Goal: Transaction & Acquisition: Book appointment/travel/reservation

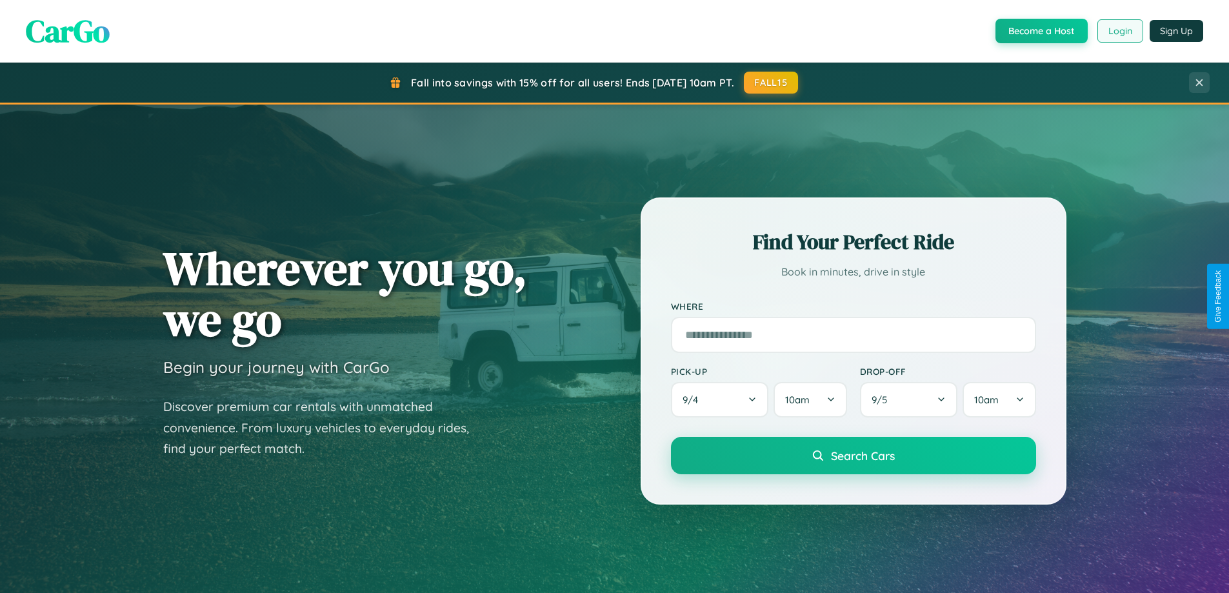
click at [1119, 31] on button "Login" at bounding box center [1120, 30] width 46 height 23
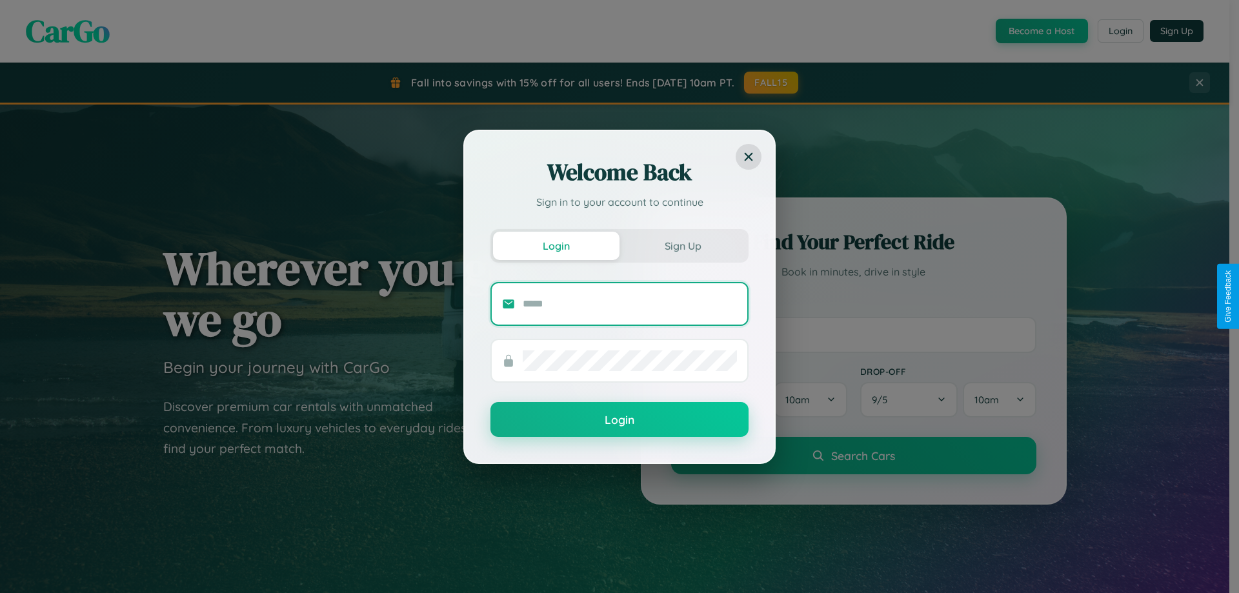
click at [630, 303] on input "text" at bounding box center [630, 304] width 214 height 21
type input "**********"
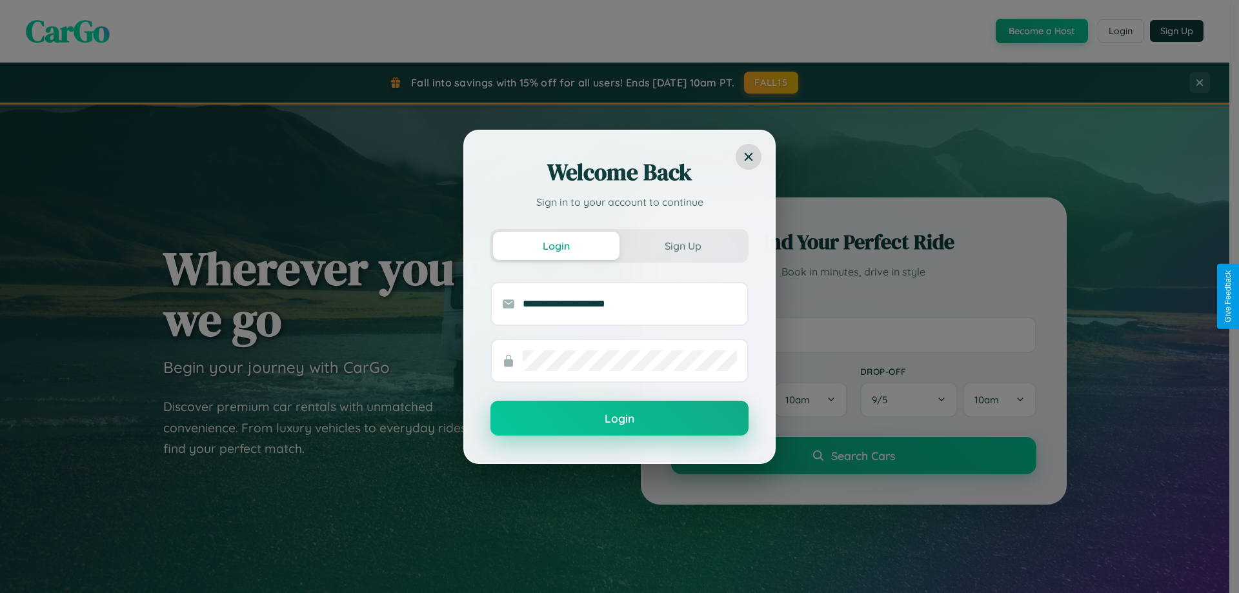
click at [619, 418] on button "Login" at bounding box center [619, 418] width 258 height 35
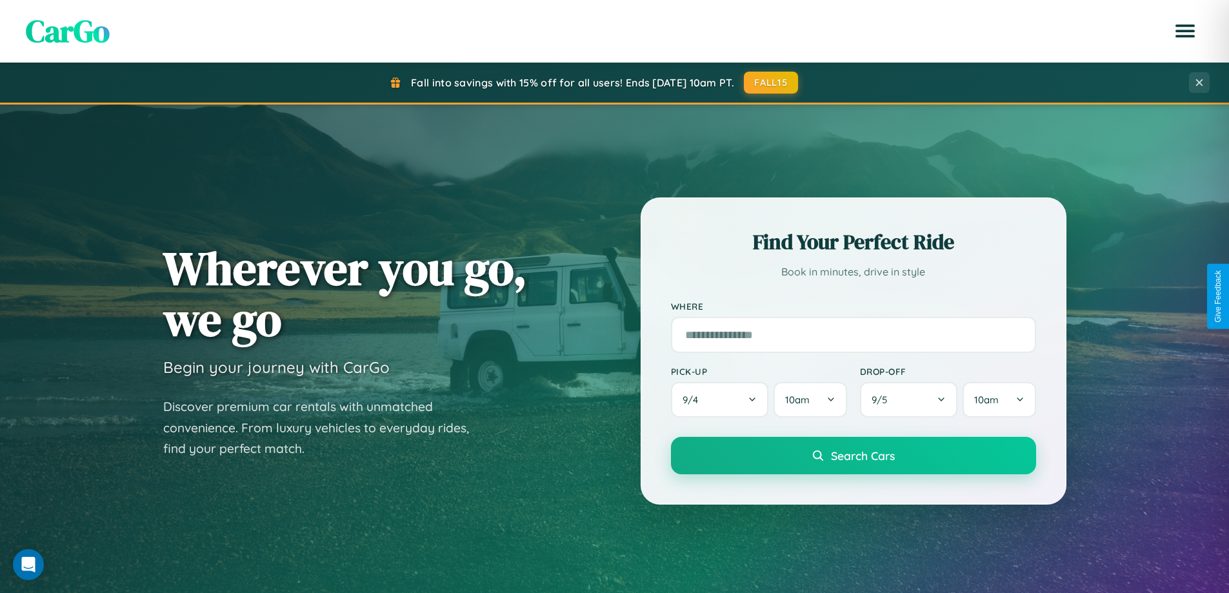
scroll to position [38, 0]
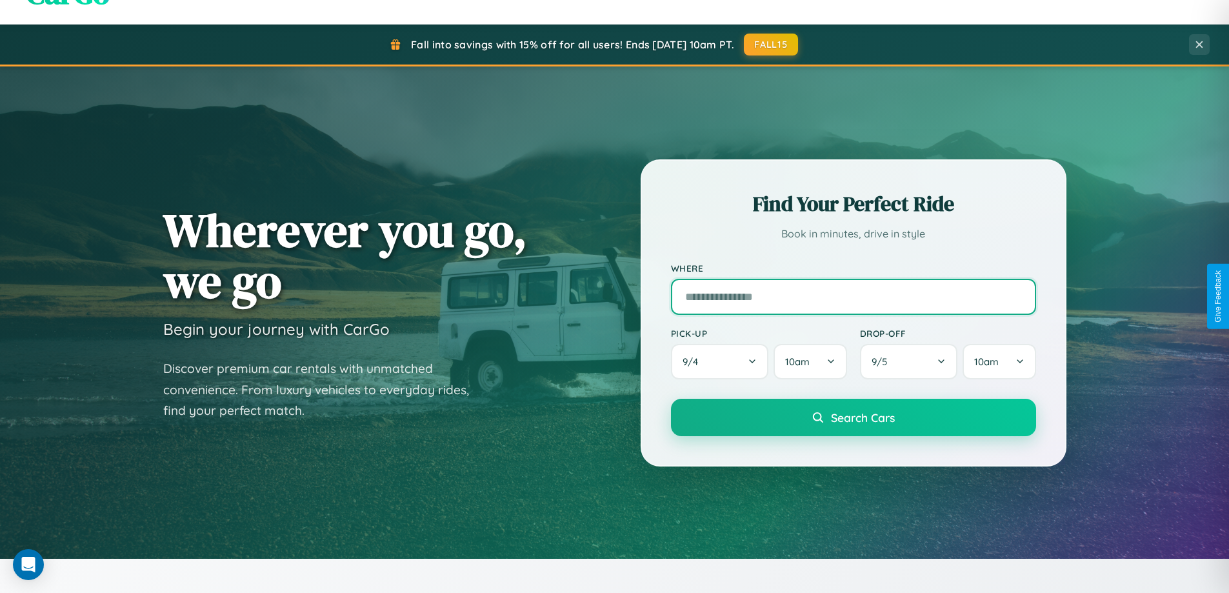
click at [853, 296] on input "text" at bounding box center [853, 297] width 365 height 36
type input "**********"
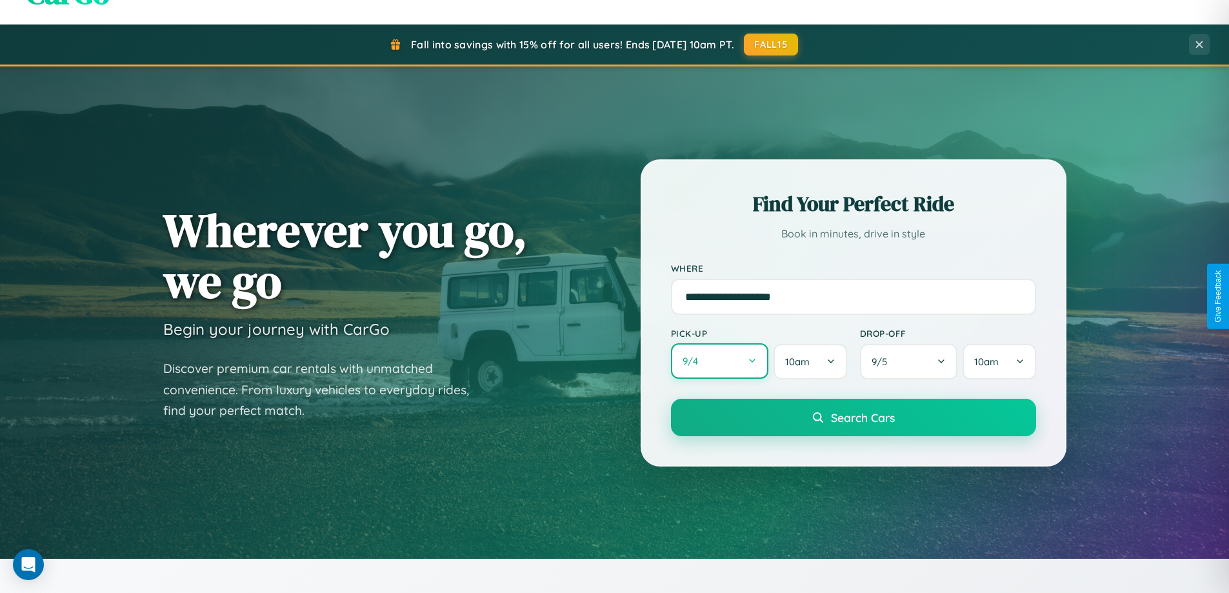
click at [719, 361] on button "9 / 4" at bounding box center [720, 360] width 98 height 35
select select "*"
select select "****"
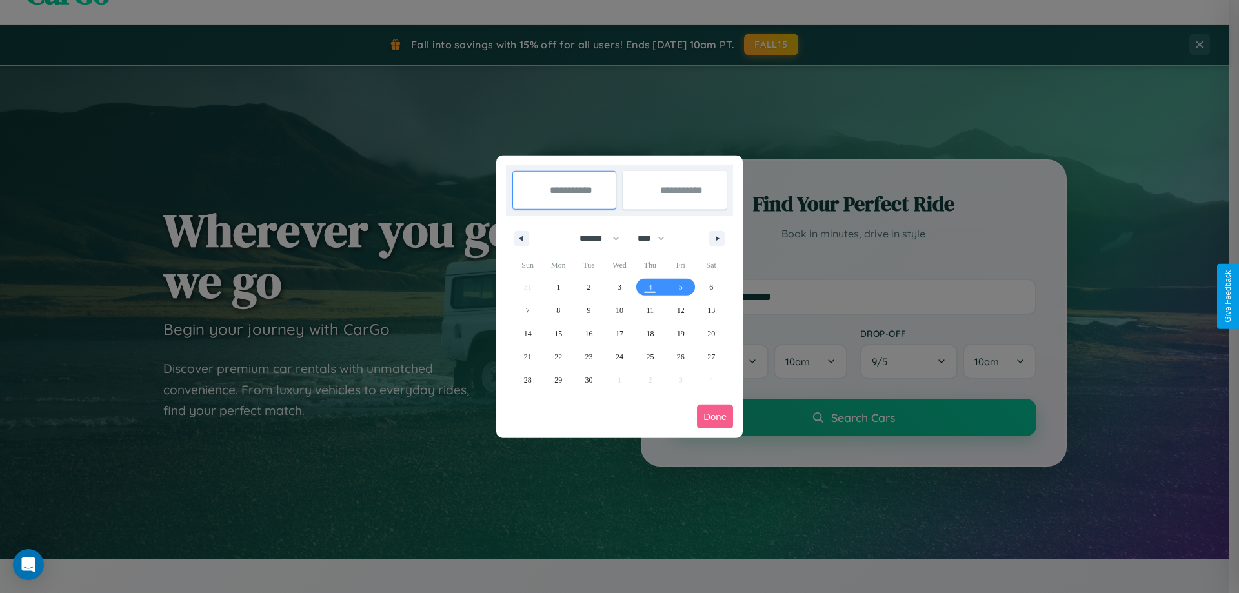
click at [594, 238] on select "******* ******** ***** ***** *** **** **** ****** ********* ******* ******** **…" at bounding box center [597, 238] width 55 height 21
select select "*"
drag, startPoint x: 657, startPoint y: 238, endPoint x: 619, endPoint y: 259, distance: 42.7
click at [657, 238] on select "**** **** **** **** **** **** **** **** **** **** **** **** **** **** **** ****…" at bounding box center [650, 238] width 39 height 21
select select "****"
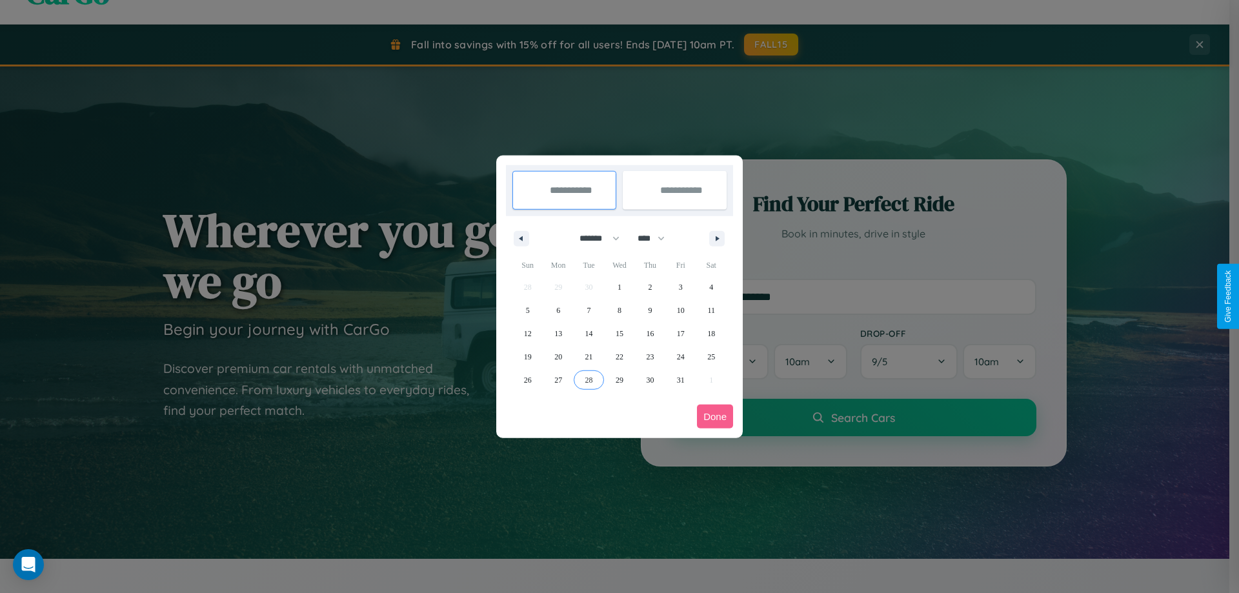
click at [588, 379] on span "28" at bounding box center [589, 379] width 8 height 23
type input "**********"
click at [717, 238] on icon "button" at bounding box center [719, 238] width 6 height 5
select select "*"
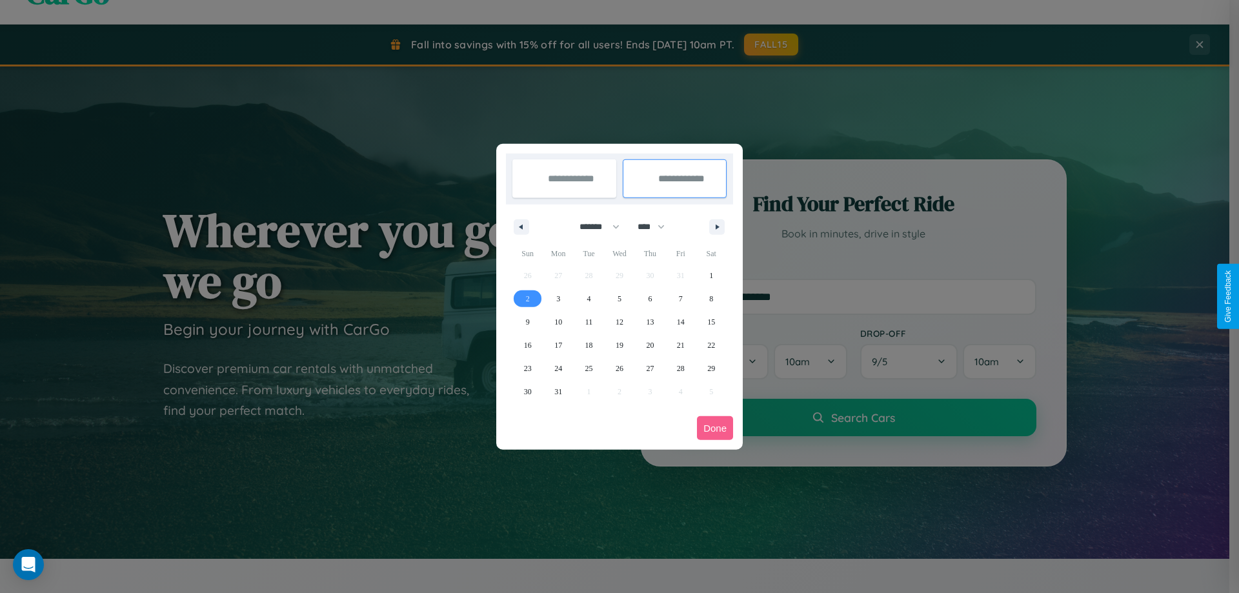
click at [527, 298] on span "2" at bounding box center [528, 298] width 4 height 23
type input "**********"
select select "*"
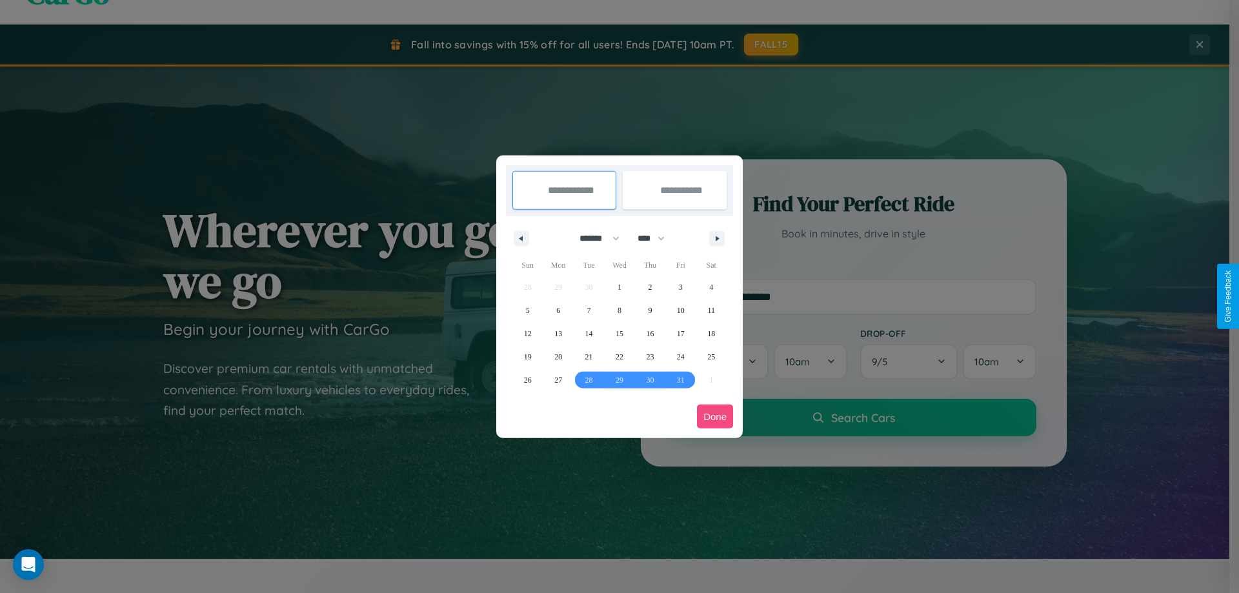
click at [715, 416] on button "Done" at bounding box center [715, 417] width 36 height 24
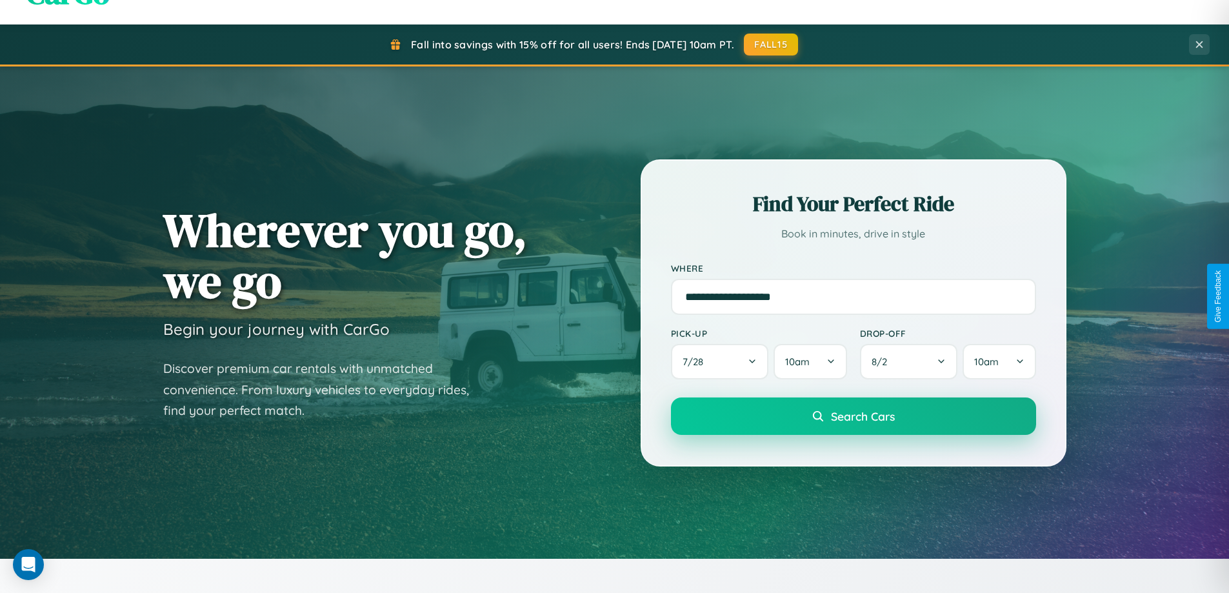
click at [853, 416] on span "Search Cars" at bounding box center [863, 416] width 64 height 14
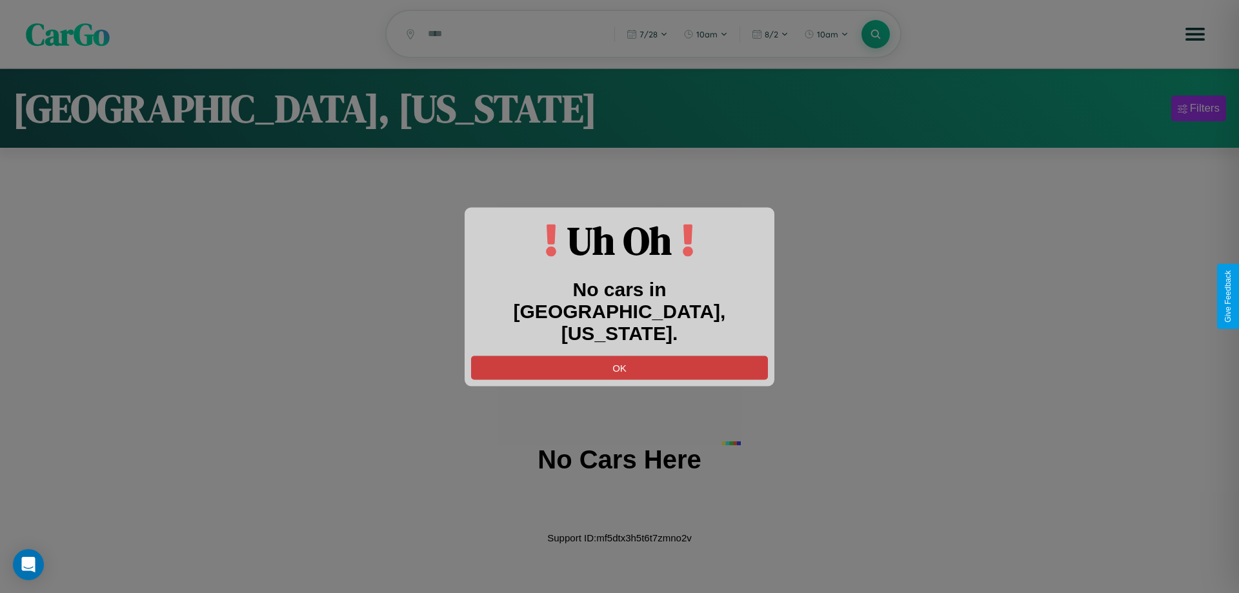
click at [619, 355] on button "OK" at bounding box center [619, 367] width 297 height 24
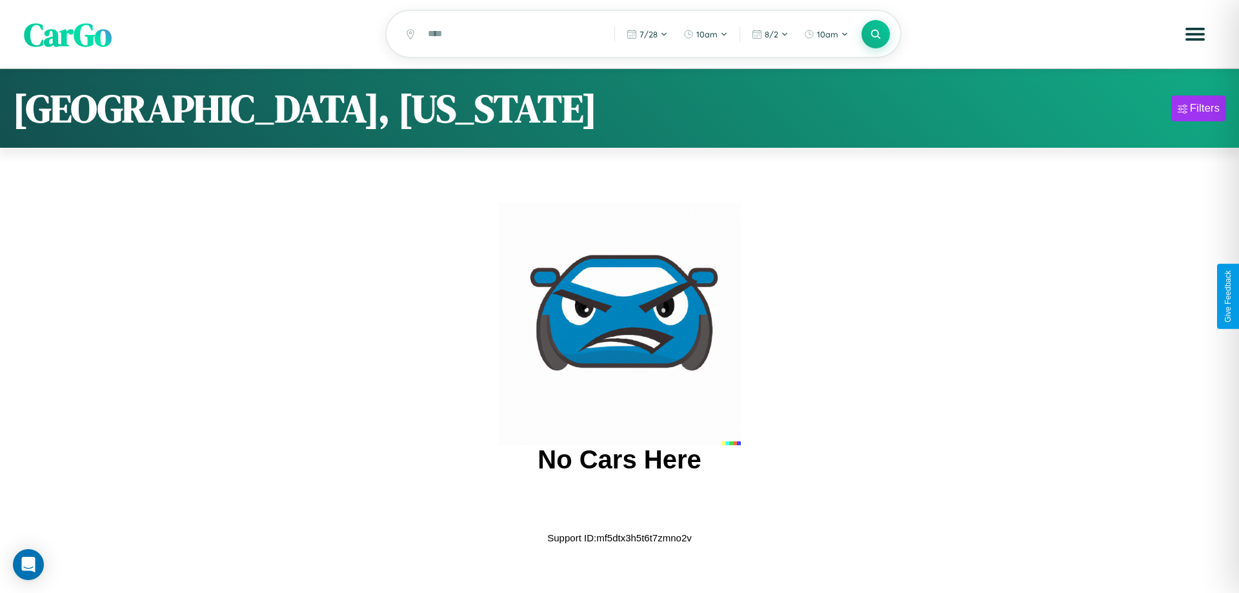
click at [68, 35] on span "CarGo" at bounding box center [68, 34] width 88 height 45
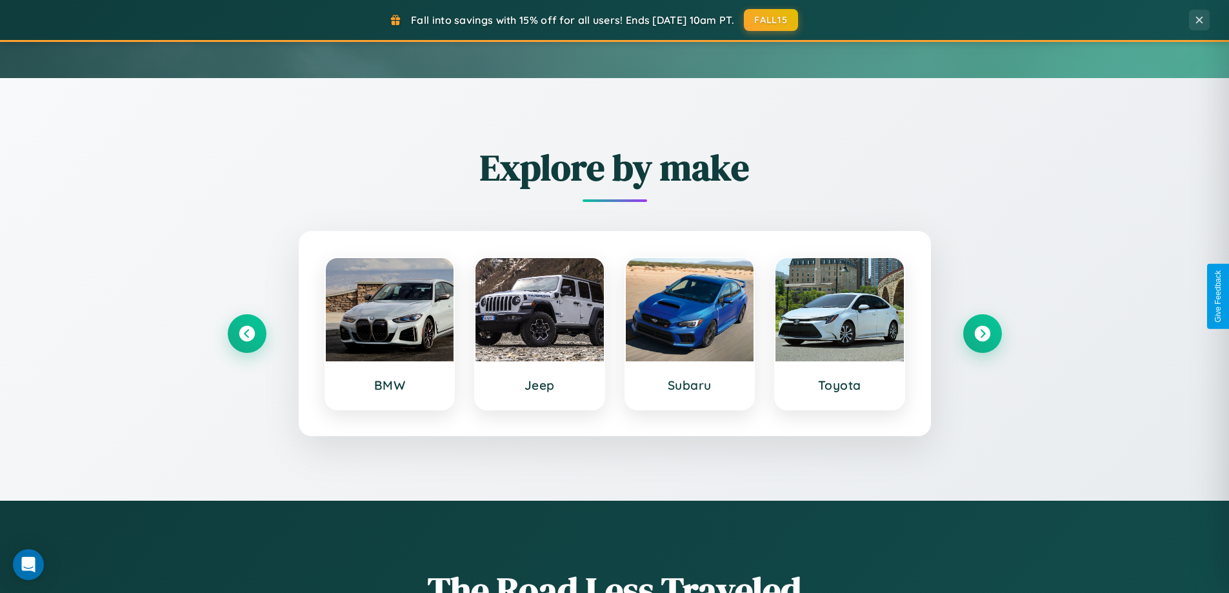
scroll to position [556, 0]
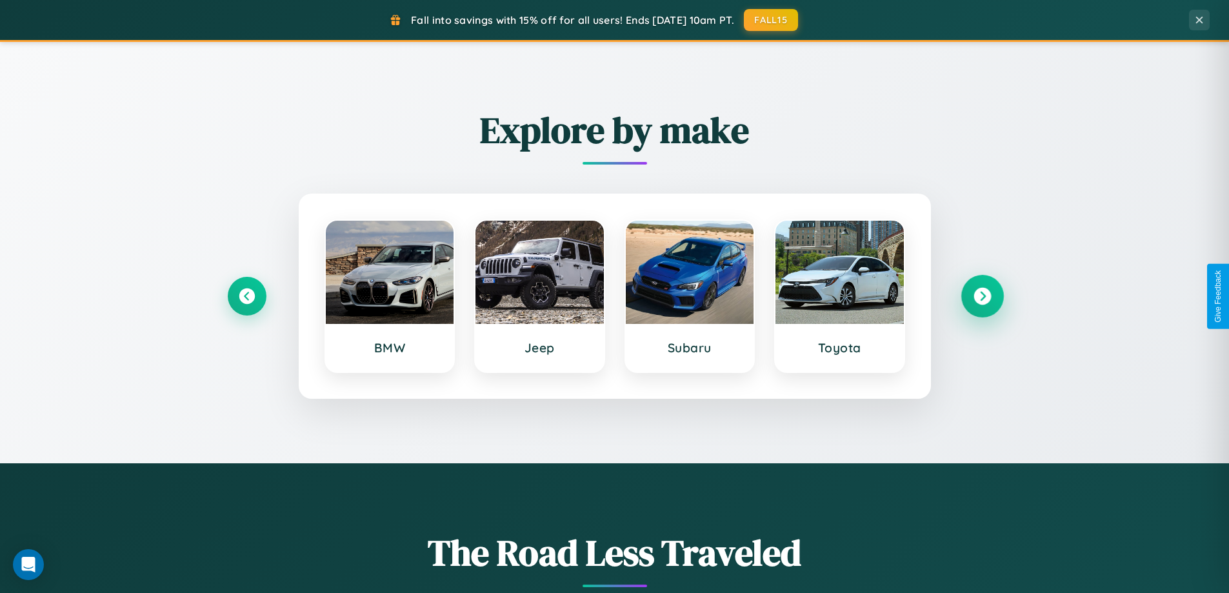
click at [982, 296] on icon at bounding box center [982, 296] width 17 height 17
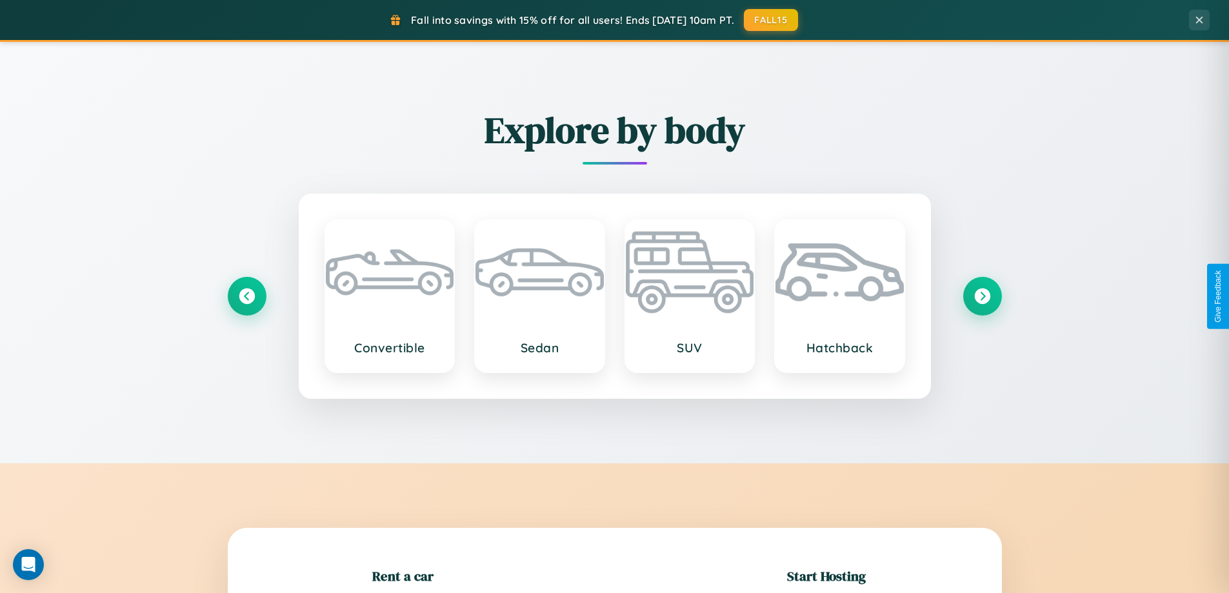
scroll to position [279, 0]
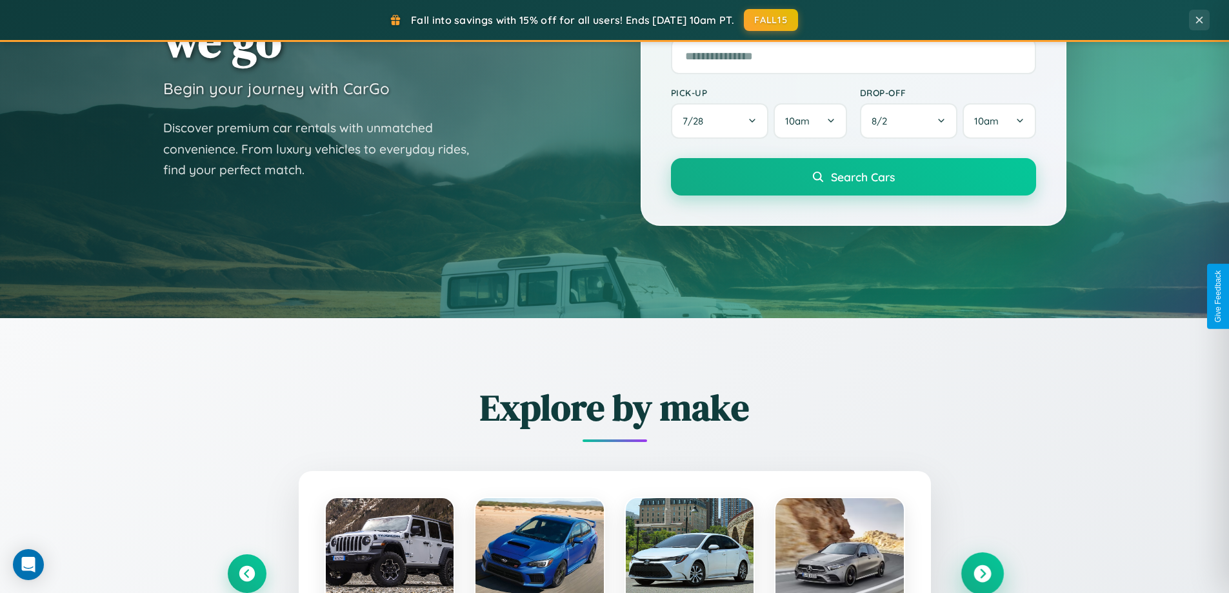
click at [982, 574] on icon at bounding box center [982, 573] width 17 height 17
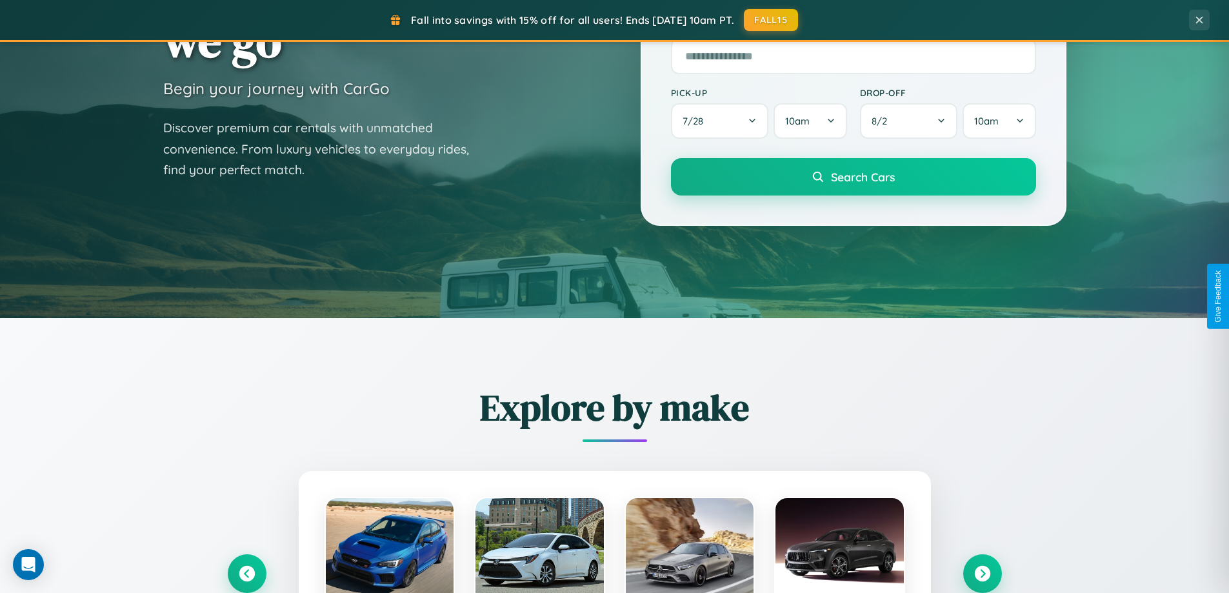
scroll to position [1292, 0]
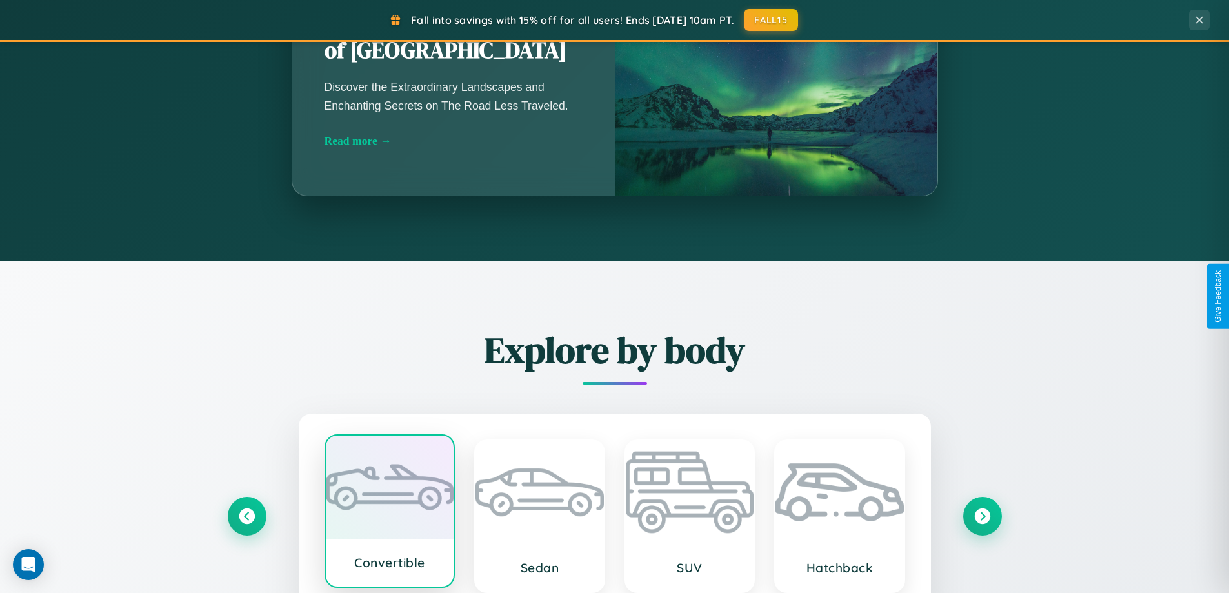
click at [389, 514] on div at bounding box center [390, 486] width 128 height 103
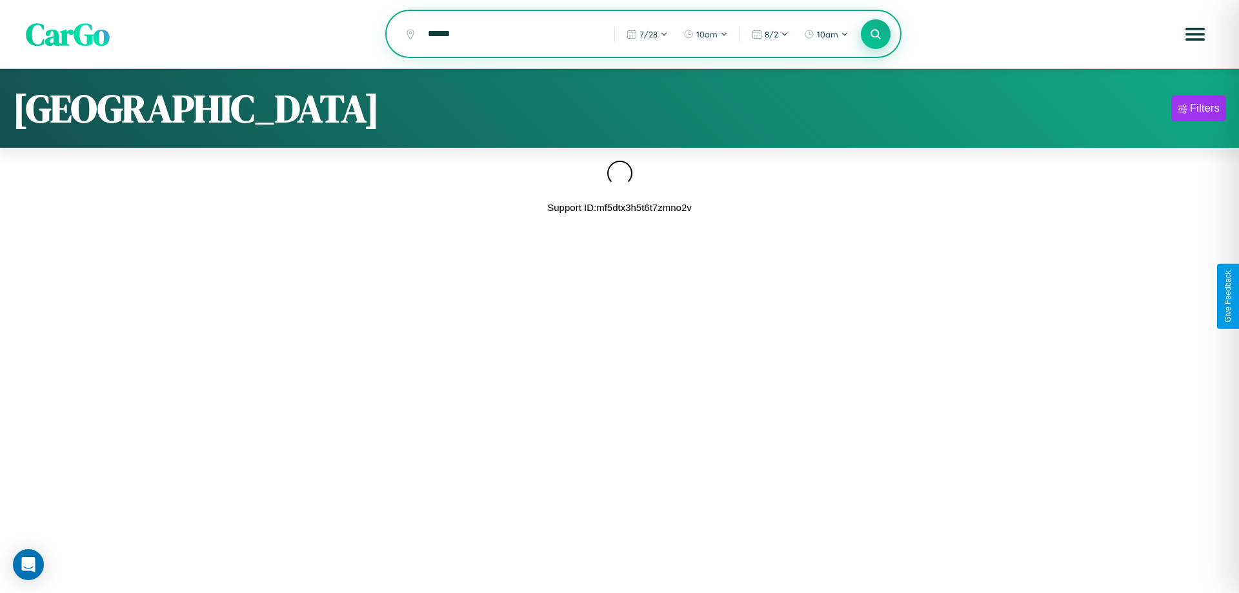
click at [875, 35] on icon at bounding box center [875, 34] width 12 height 12
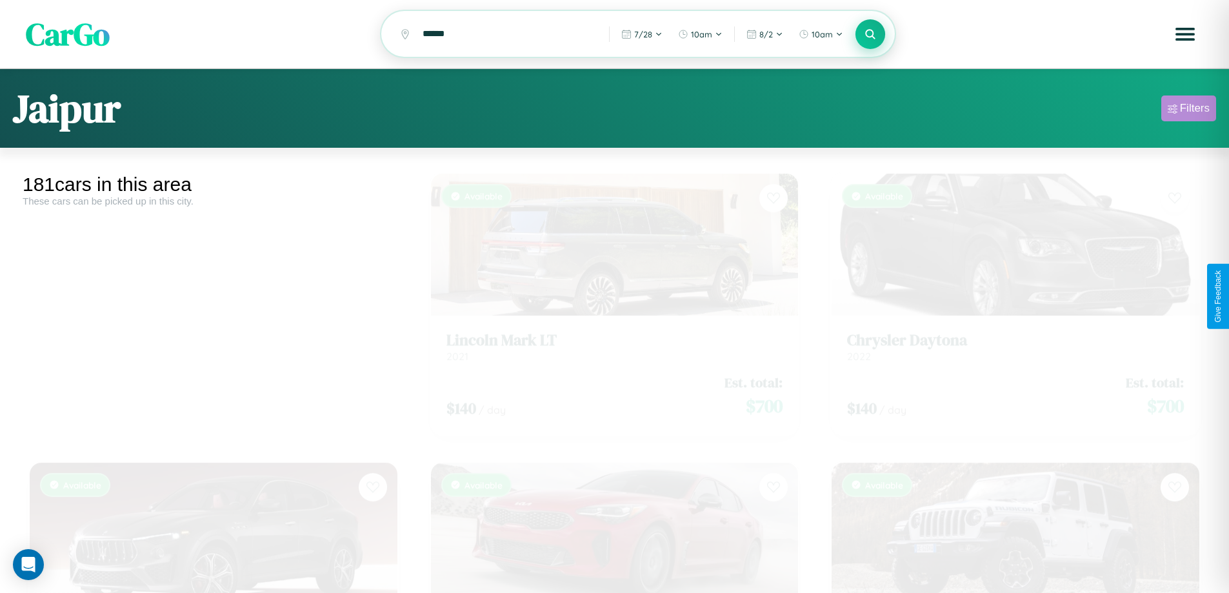
click at [1188, 110] on div "Filters" at bounding box center [1195, 108] width 30 height 13
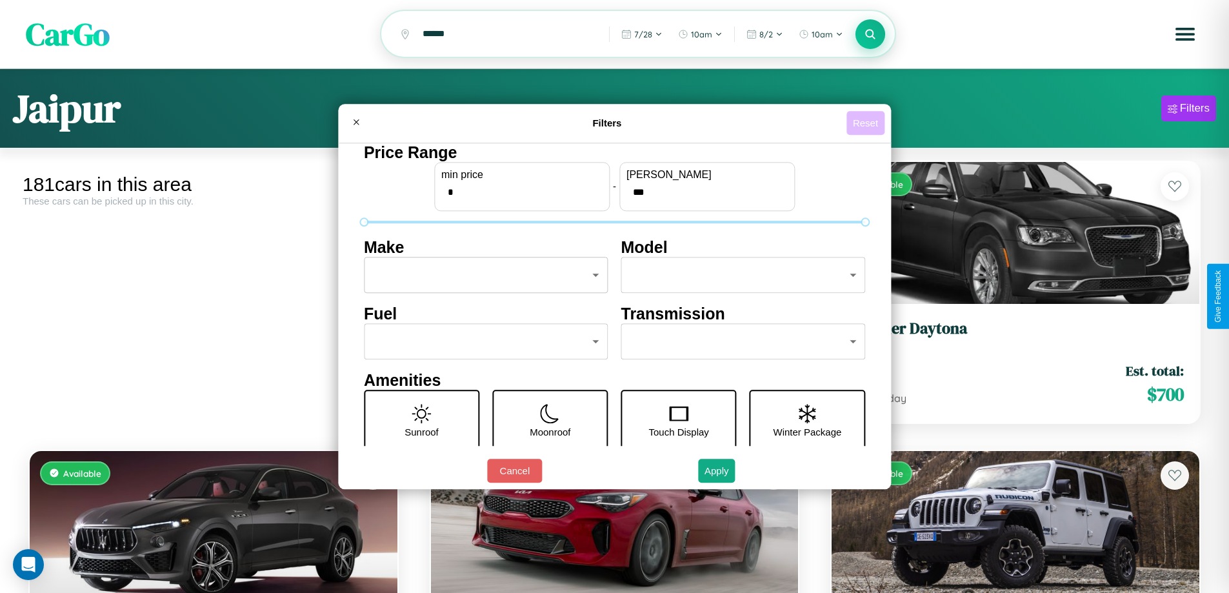
click at [867, 123] on button "Reset" at bounding box center [865, 123] width 38 height 24
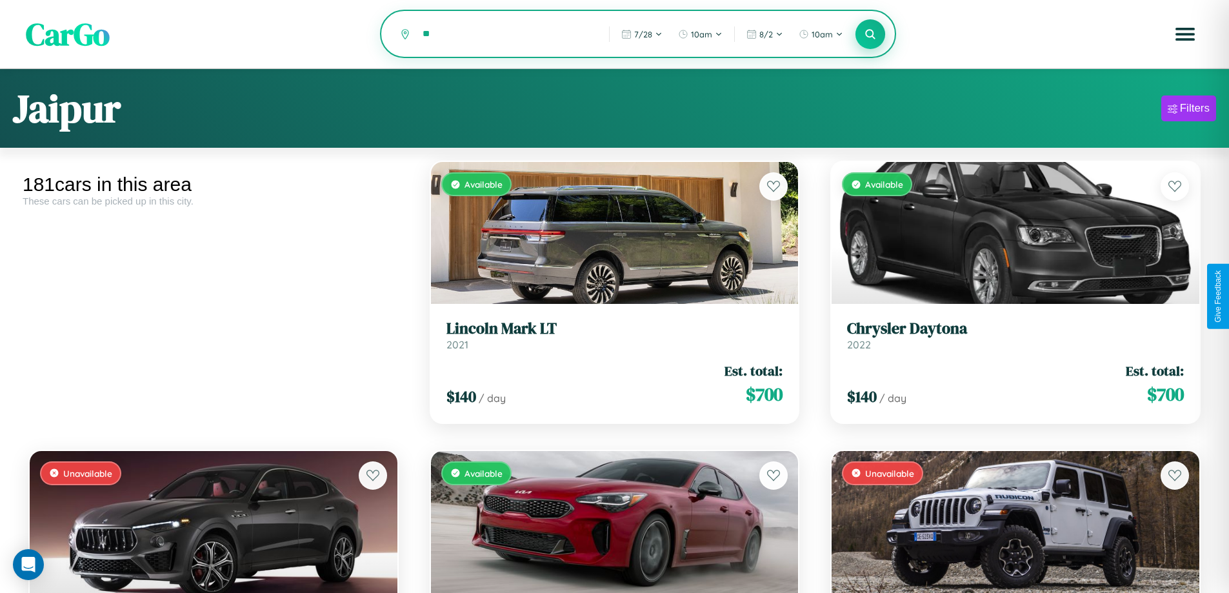
type input "*"
type input "**********"
click at [870, 34] on icon at bounding box center [871, 34] width 12 height 12
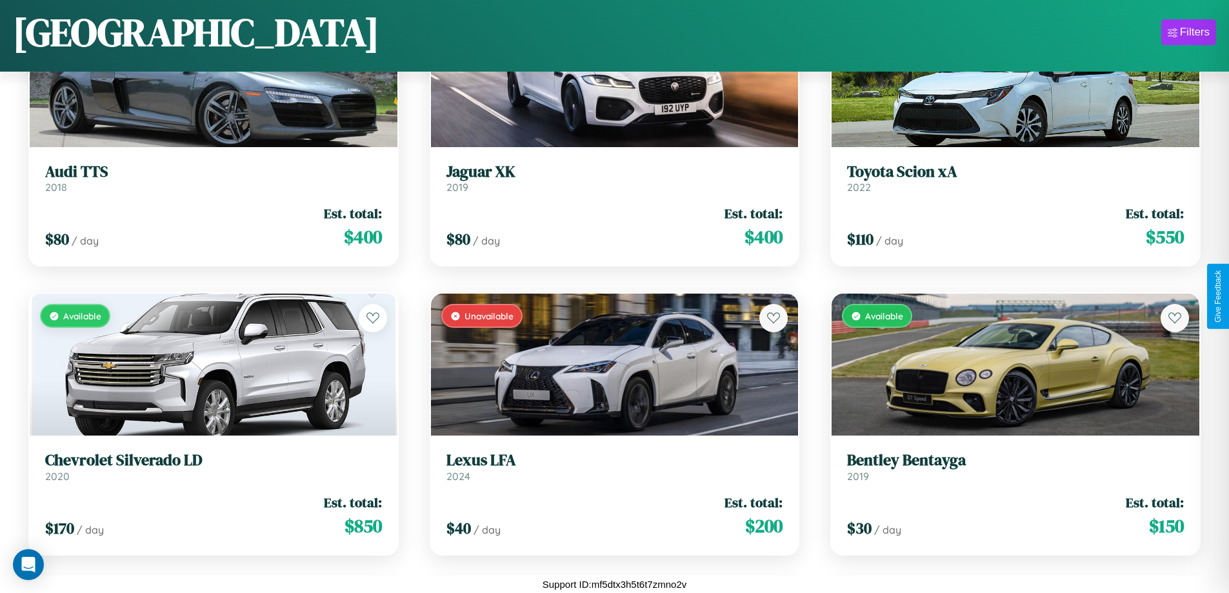
scroll to position [10871, 0]
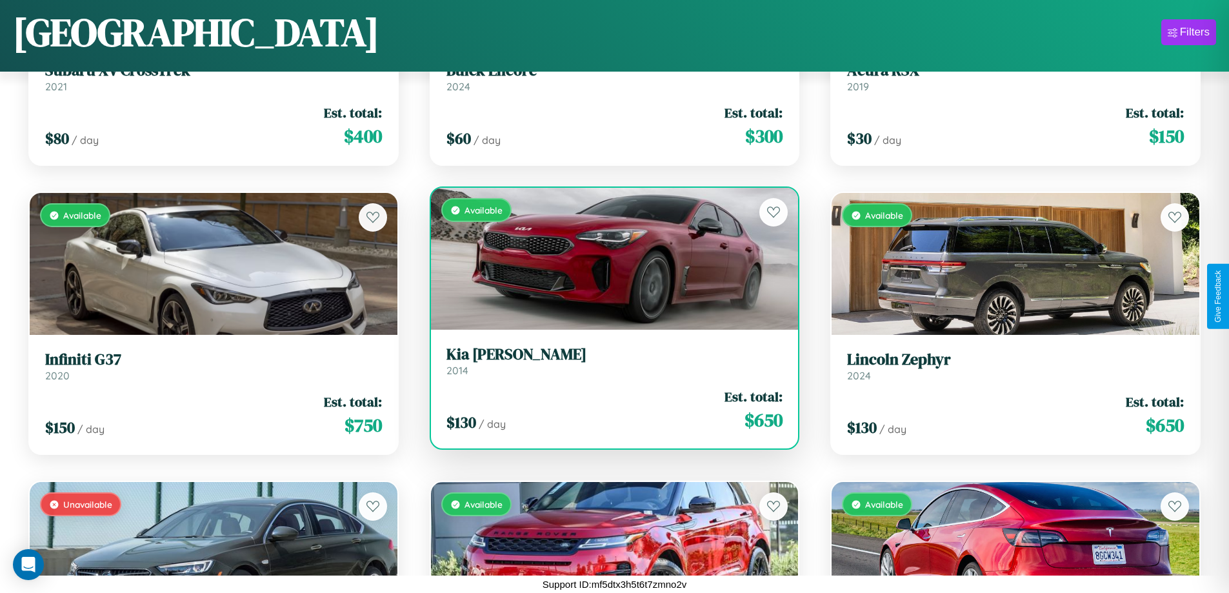
click at [609, 262] on div "Available" at bounding box center [615, 259] width 368 height 142
click at [609, 259] on div "Available" at bounding box center [615, 259] width 368 height 142
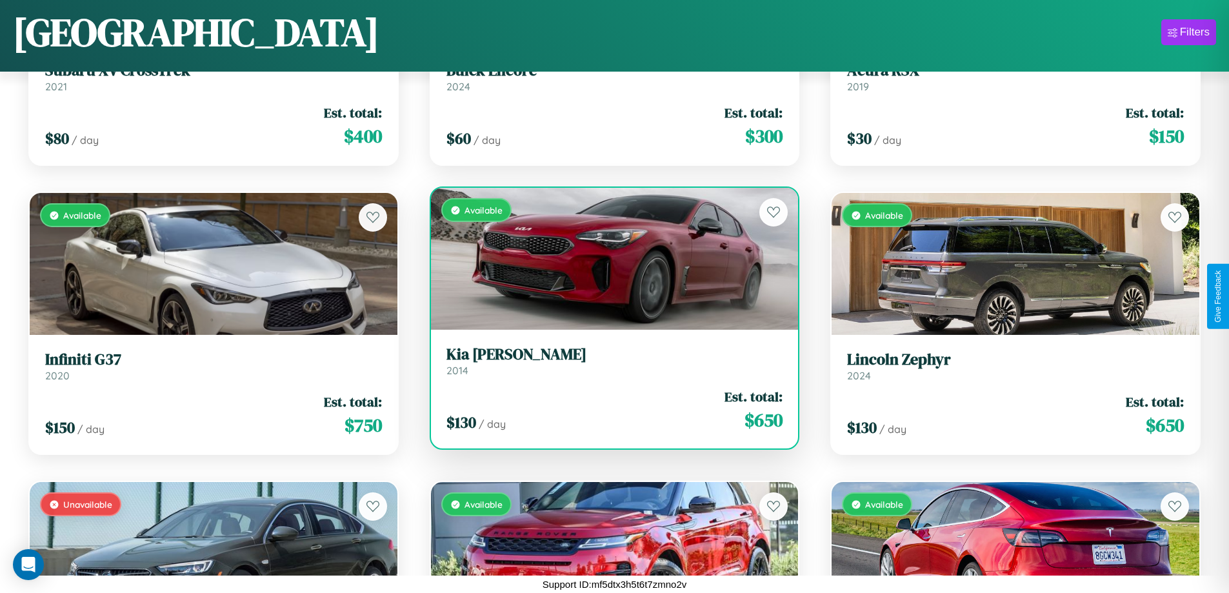
click at [609, 259] on div "Available" at bounding box center [615, 259] width 368 height 142
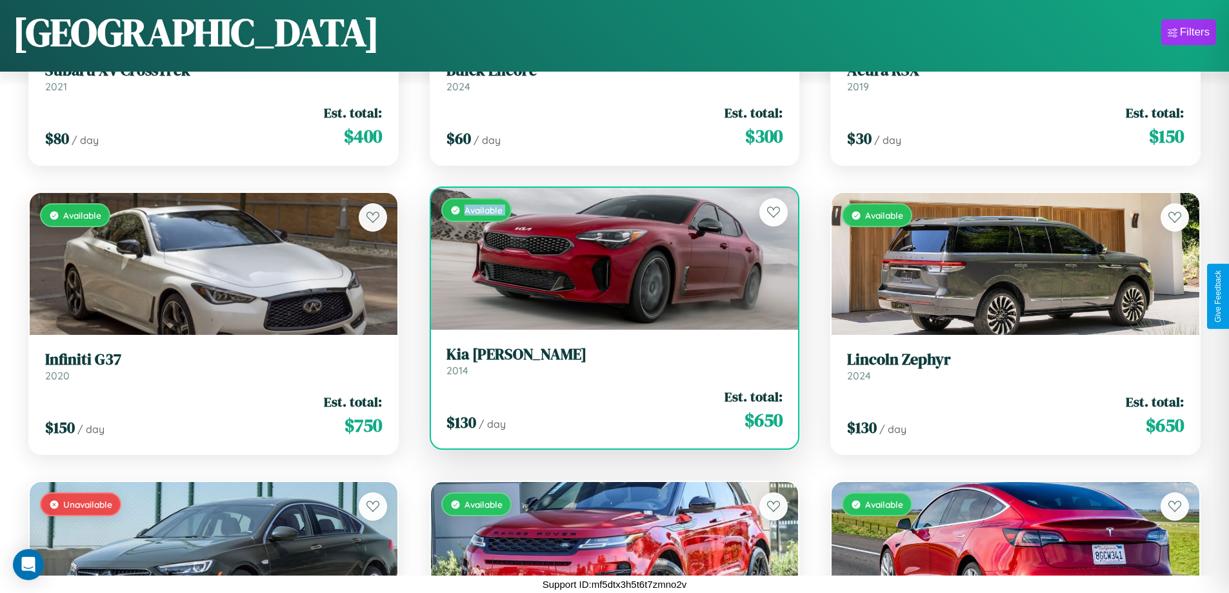
click at [609, 259] on div "Available" at bounding box center [615, 259] width 368 height 142
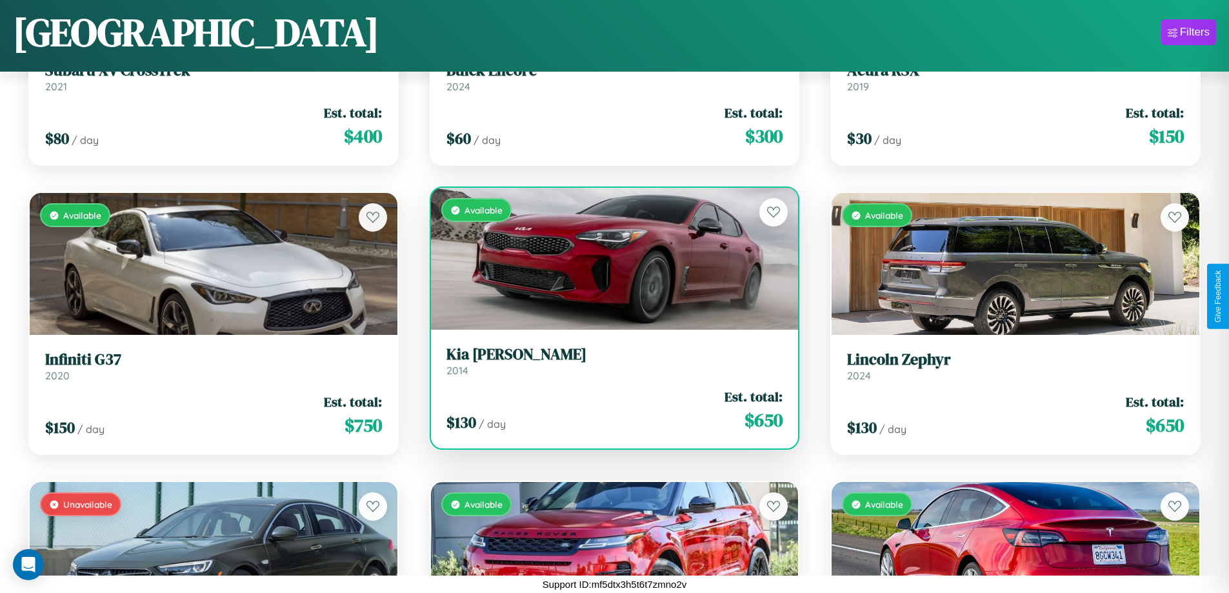
click at [609, 259] on div "Available" at bounding box center [615, 259] width 368 height 142
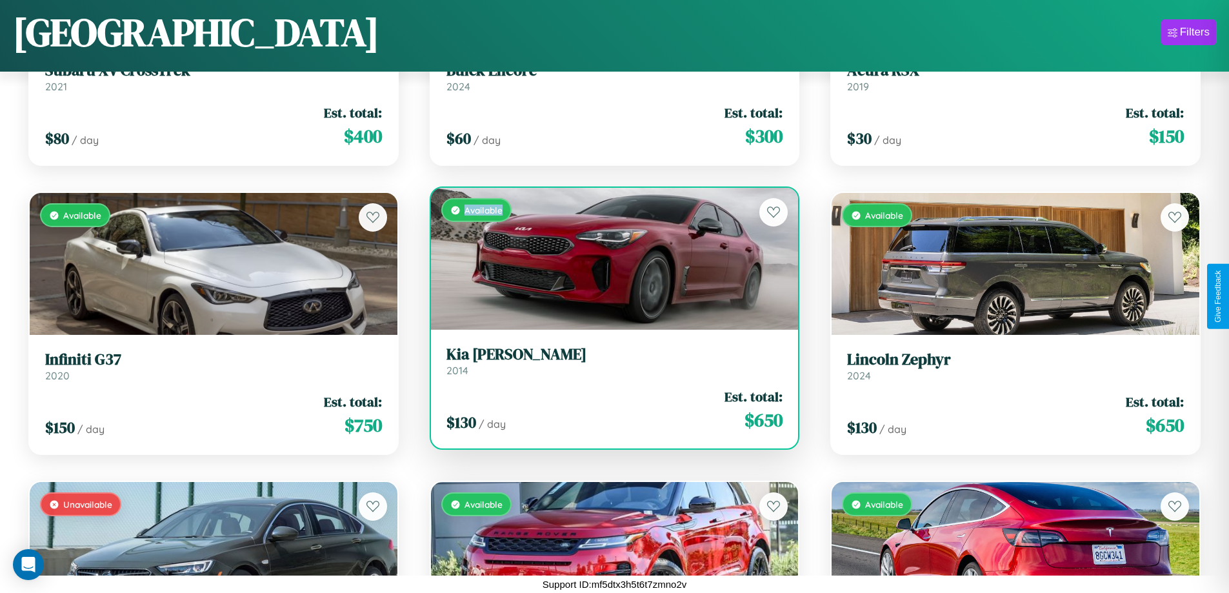
click at [609, 259] on div "Available" at bounding box center [615, 259] width 368 height 142
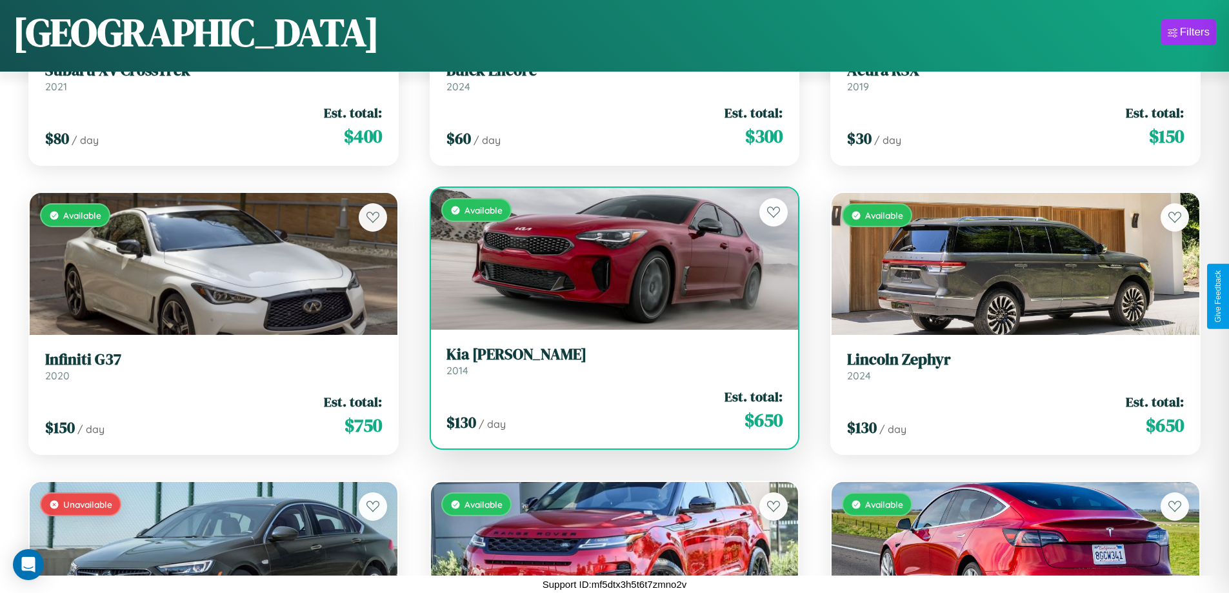
click at [609, 361] on h3 "Kia Borrego" at bounding box center [614, 354] width 337 height 19
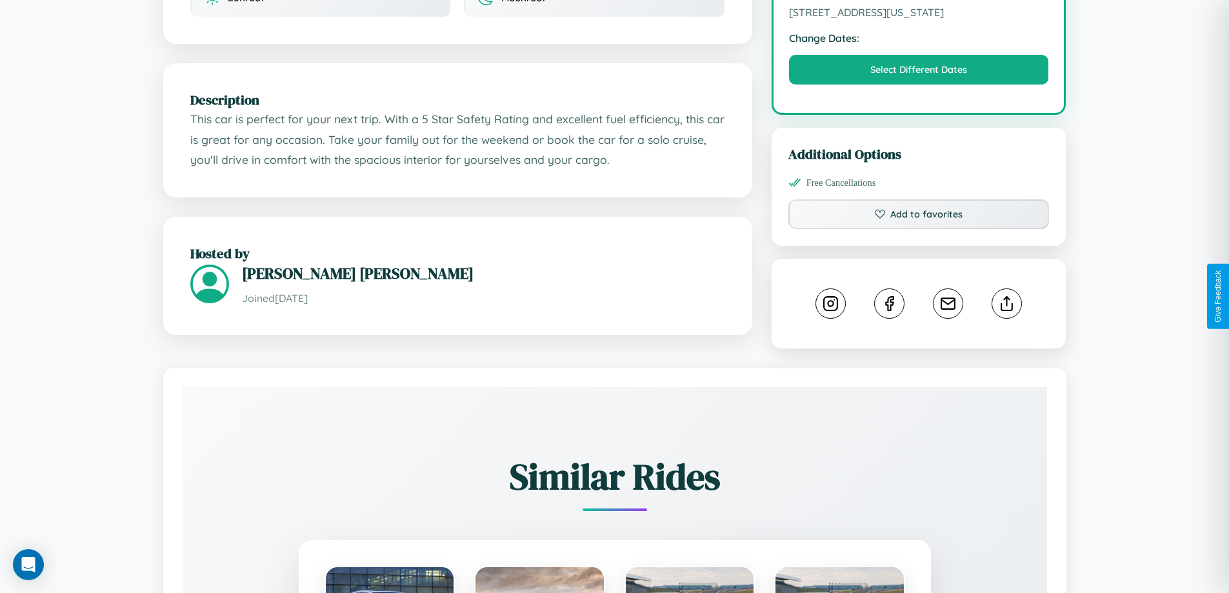
scroll to position [424, 0]
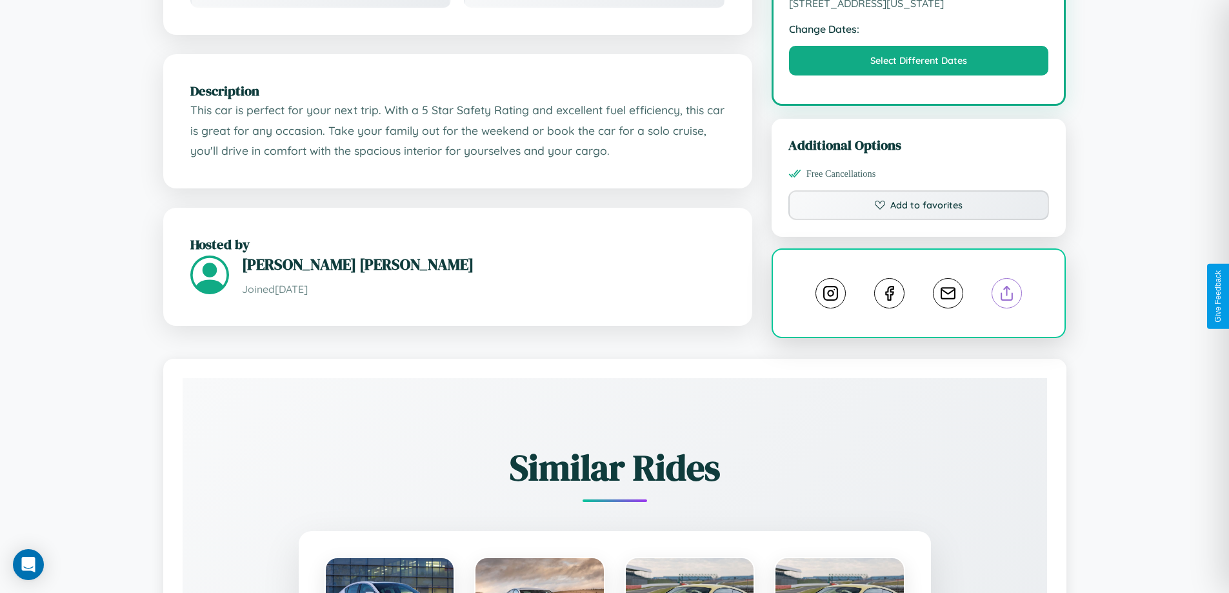
click at [1007, 295] on line at bounding box center [1007, 290] width 0 height 9
